Goal: Information Seeking & Learning: Find contact information

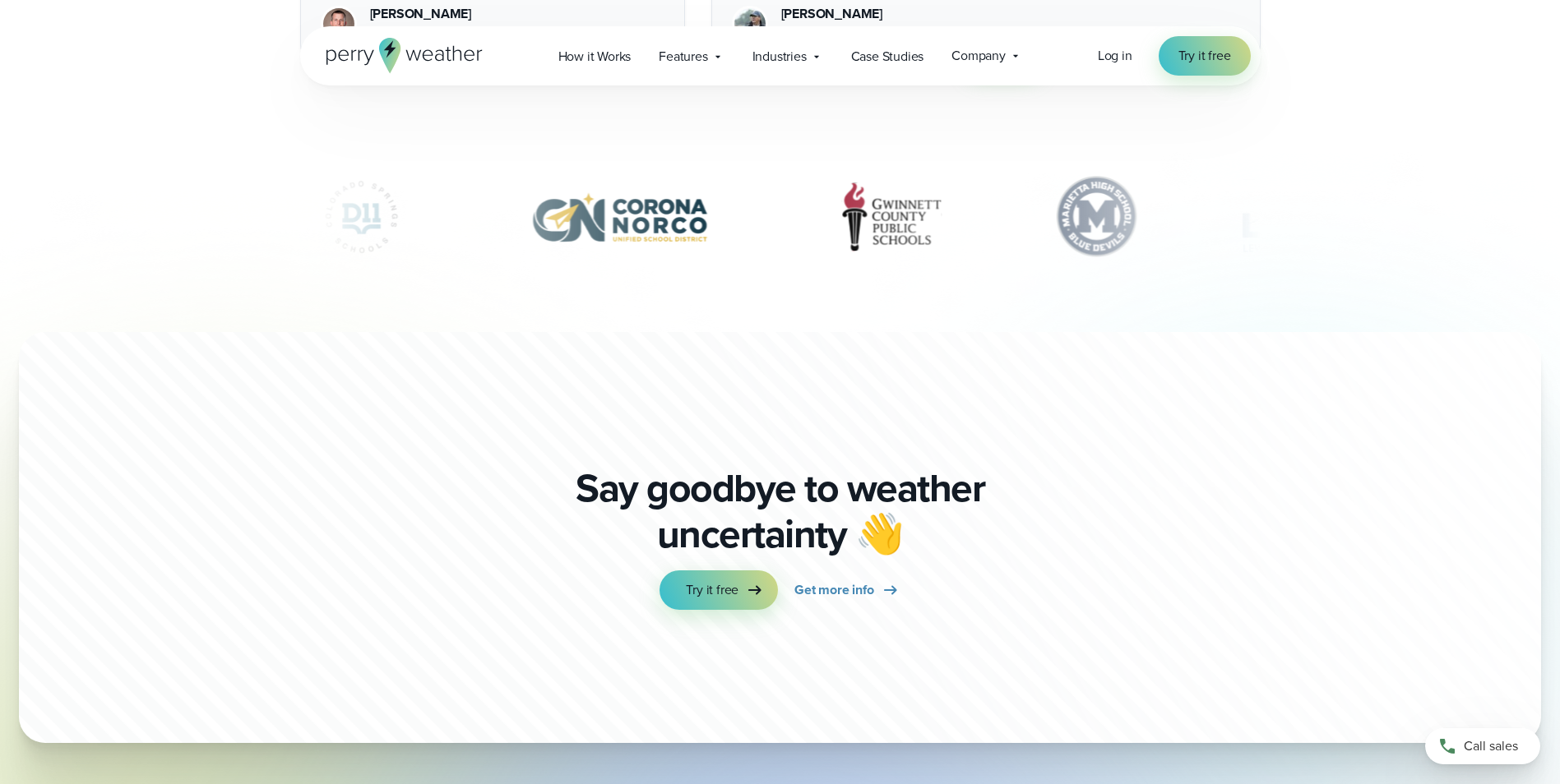
scroll to position [5874, 0]
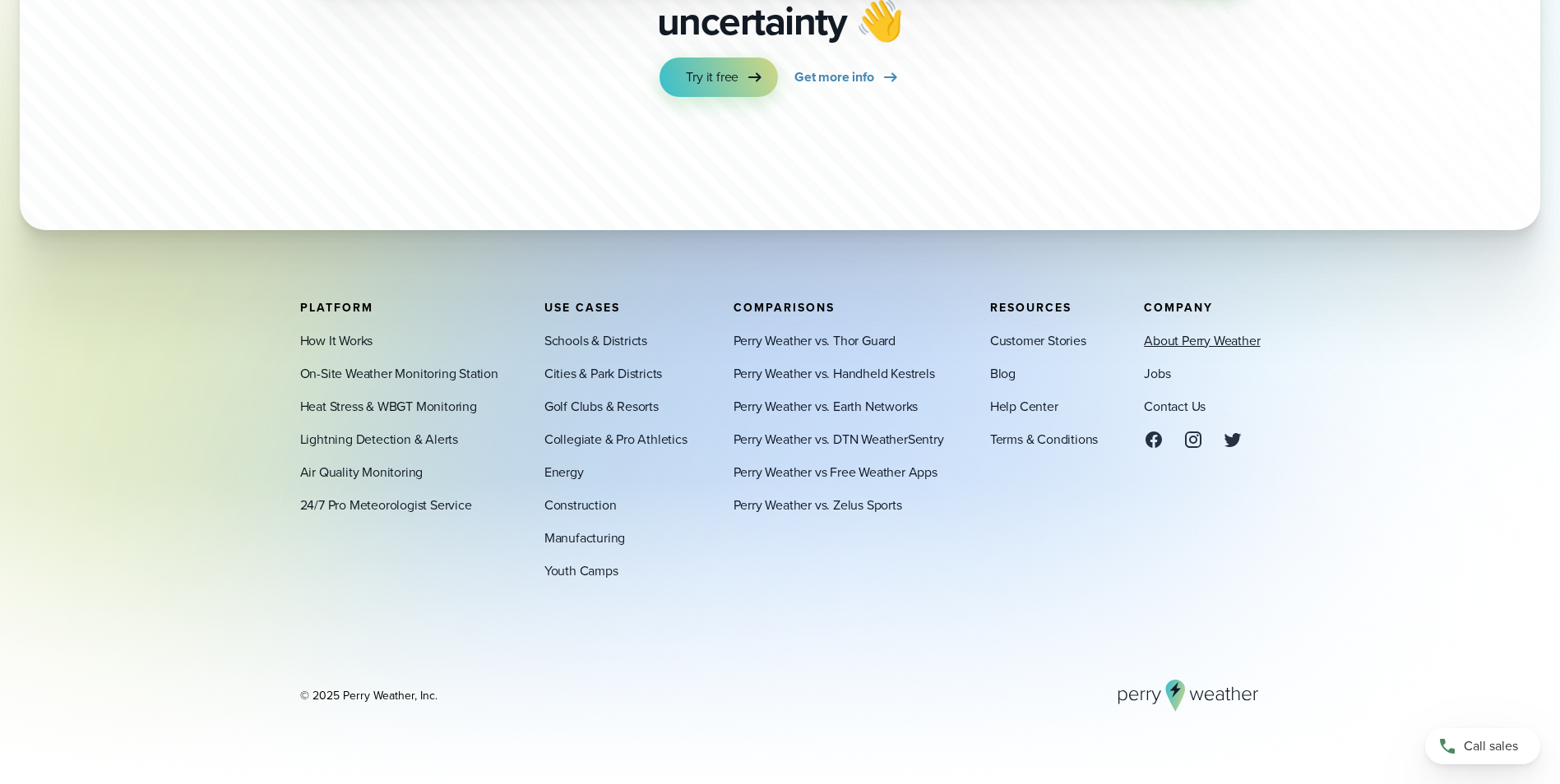
click at [1193, 346] on link "About Perry Weather" at bounding box center [1202, 339] width 116 height 19
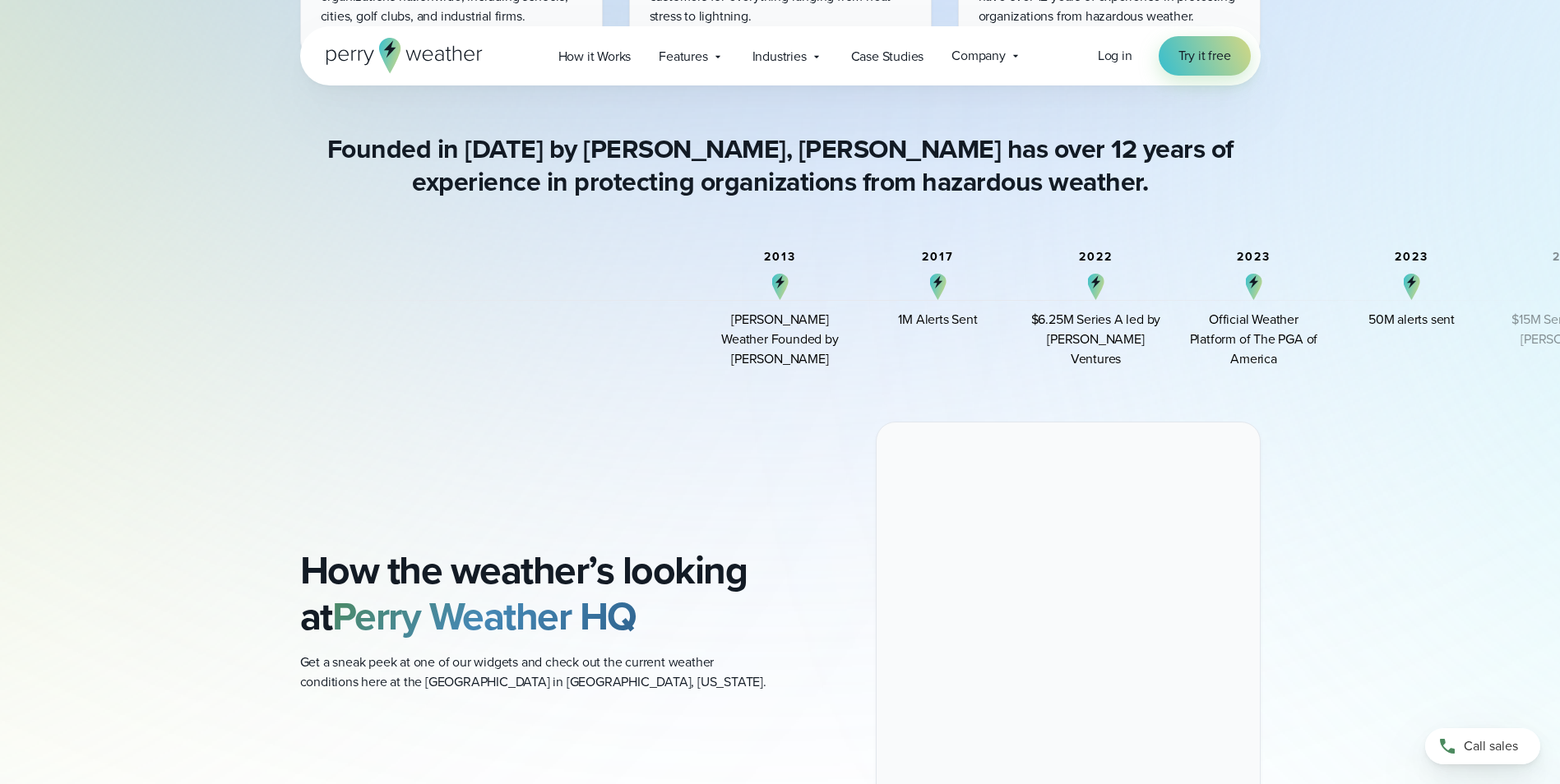
scroll to position [1151, 0]
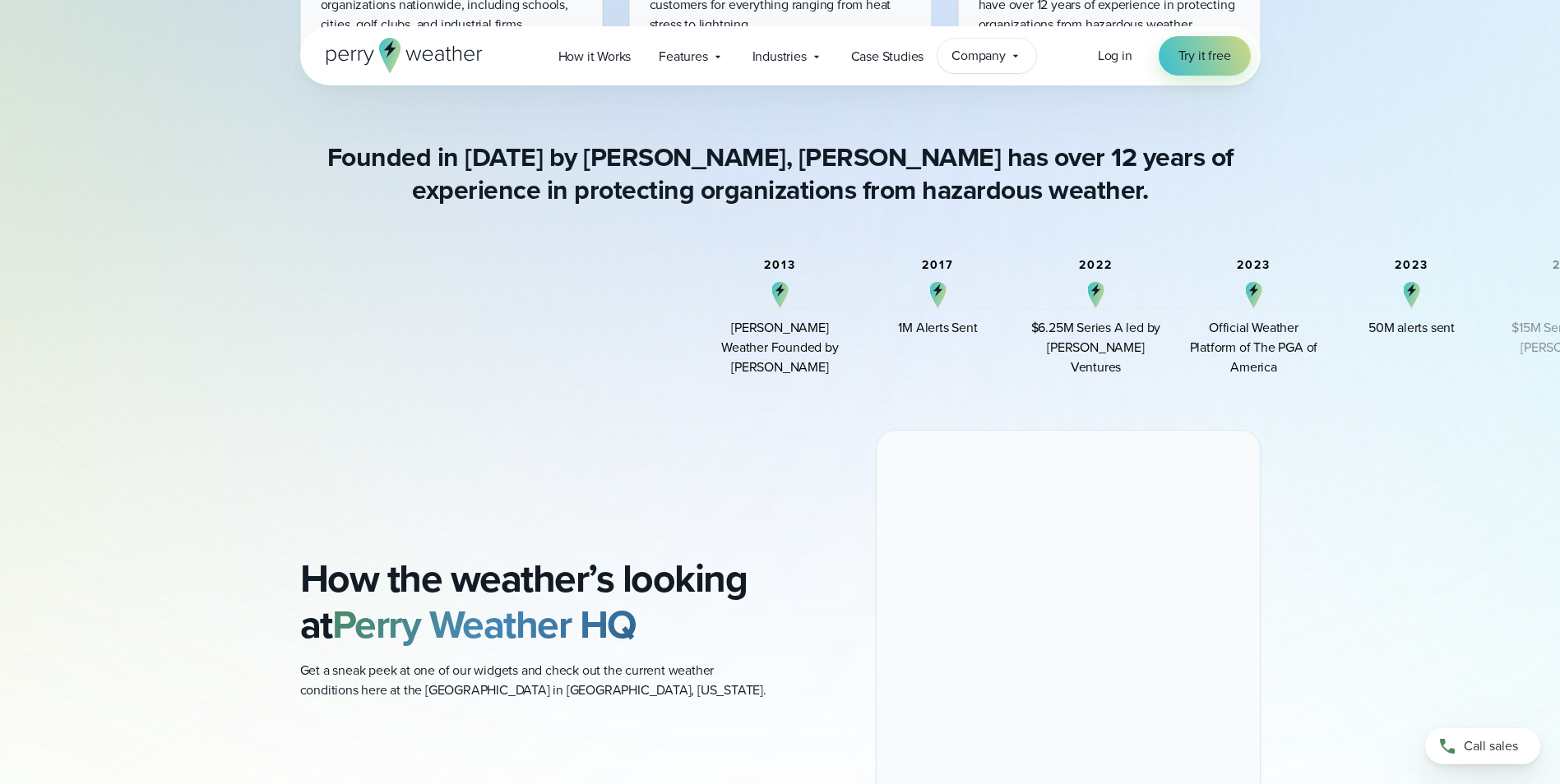
click at [982, 53] on span "Company" at bounding box center [979, 56] width 54 height 19
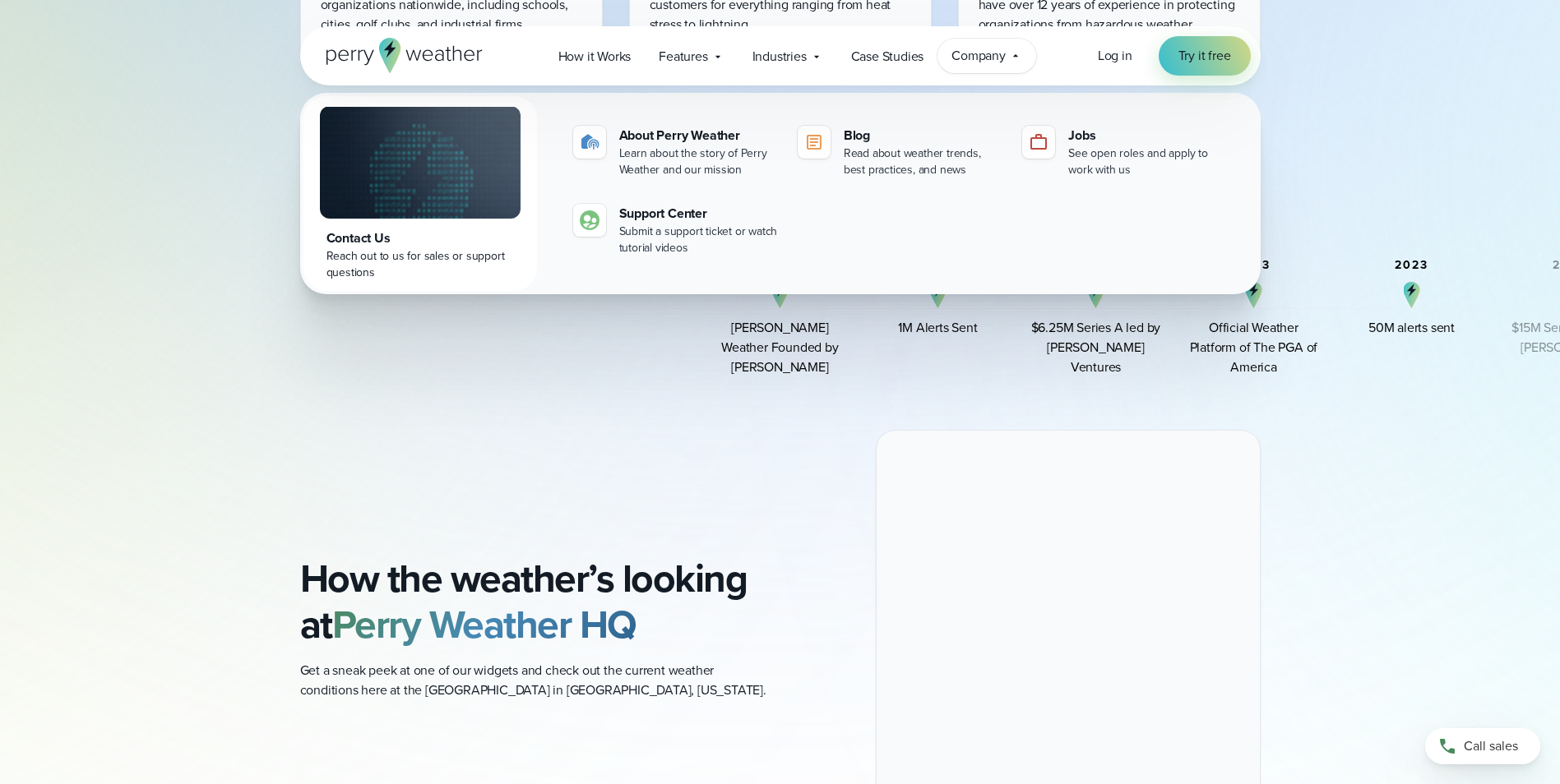
click at [982, 54] on span "Company" at bounding box center [979, 56] width 54 height 19
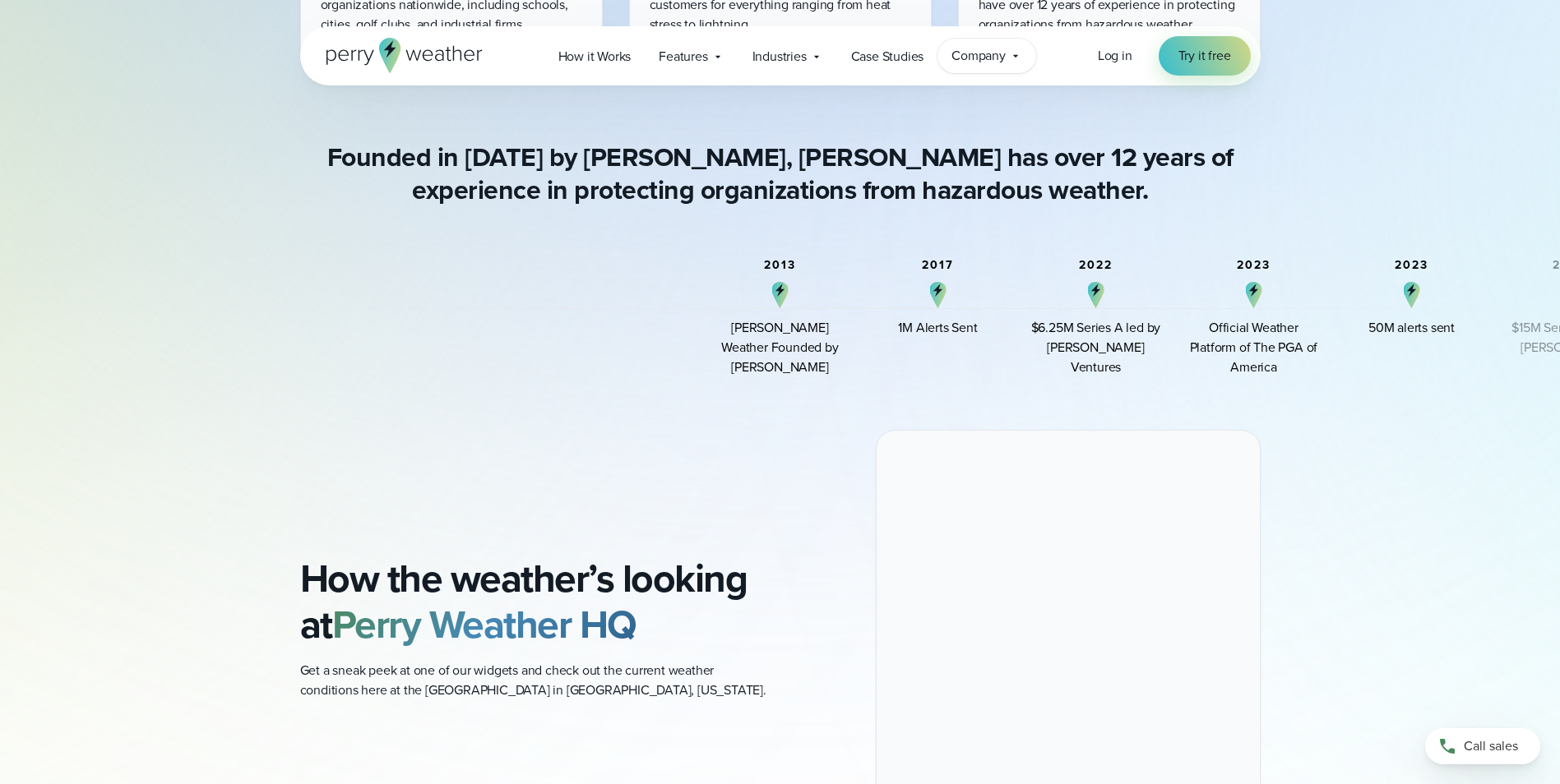
click at [981, 55] on span "Company" at bounding box center [979, 56] width 54 height 19
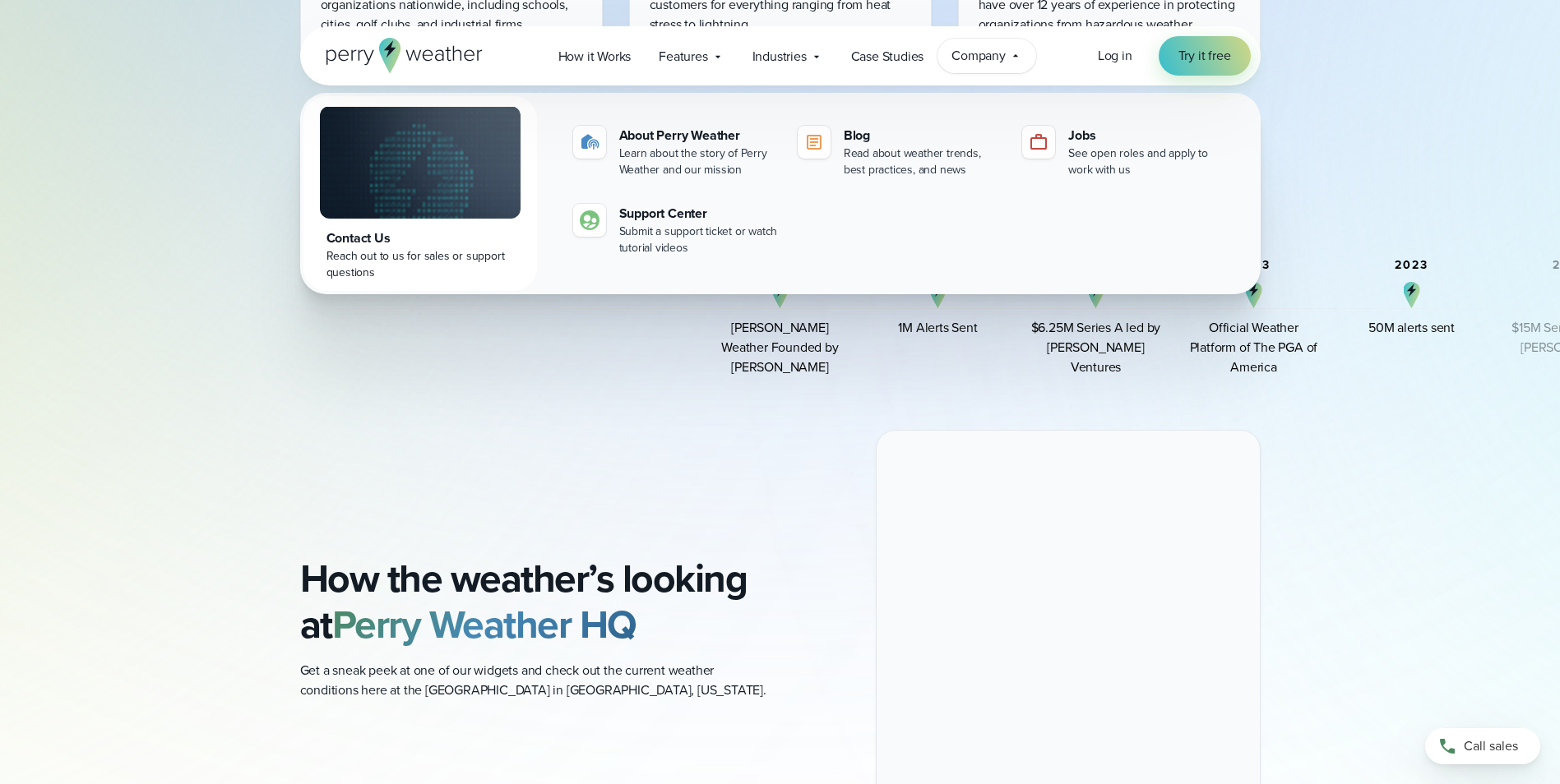
click at [362, 237] on div "Contact Us" at bounding box center [420, 237] width 188 height 19
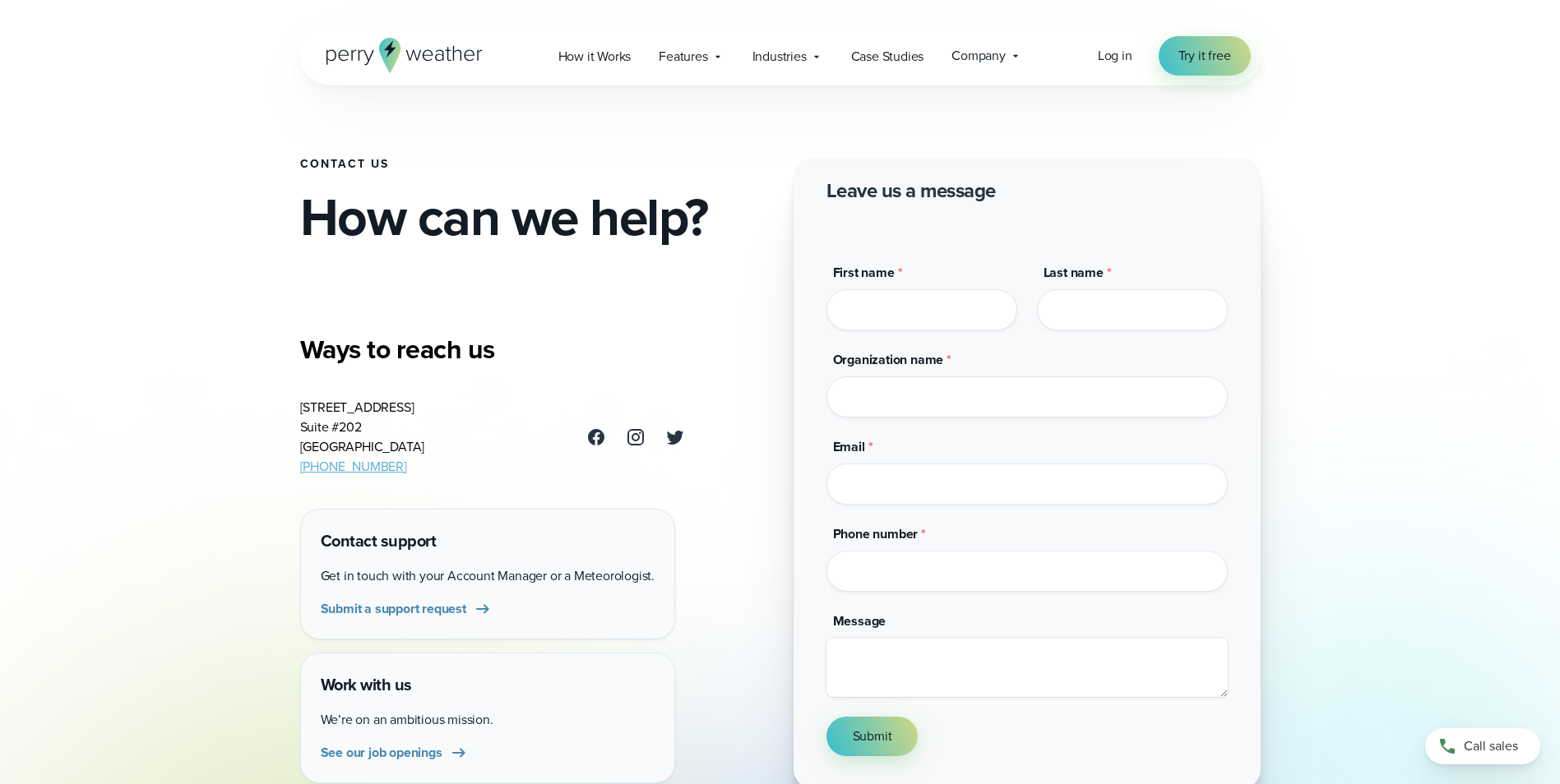
drag, startPoint x: 398, startPoint y: 471, endPoint x: 299, endPoint y: 413, distance: 114.7
click at [300, 413] on address "3102 Oak Lawn Ave Suite #202 Dallas, TX 75219 (469) 546-5082" at bounding box center [362, 438] width 125 height 79
drag, startPoint x: 299, startPoint y: 413, endPoint x: 315, endPoint y: 419, distance: 17.1
copy address "3102 Oak Lawn Ave Suite #202 Dallas, TX 75219 (469) 546-5082"
click at [395, 432] on address "3102 Oak Lawn Ave Suite #202 Dallas, TX 75219 (469) 546-5082" at bounding box center [362, 438] width 125 height 79
